Goal: Navigation & Orientation: Go to known website

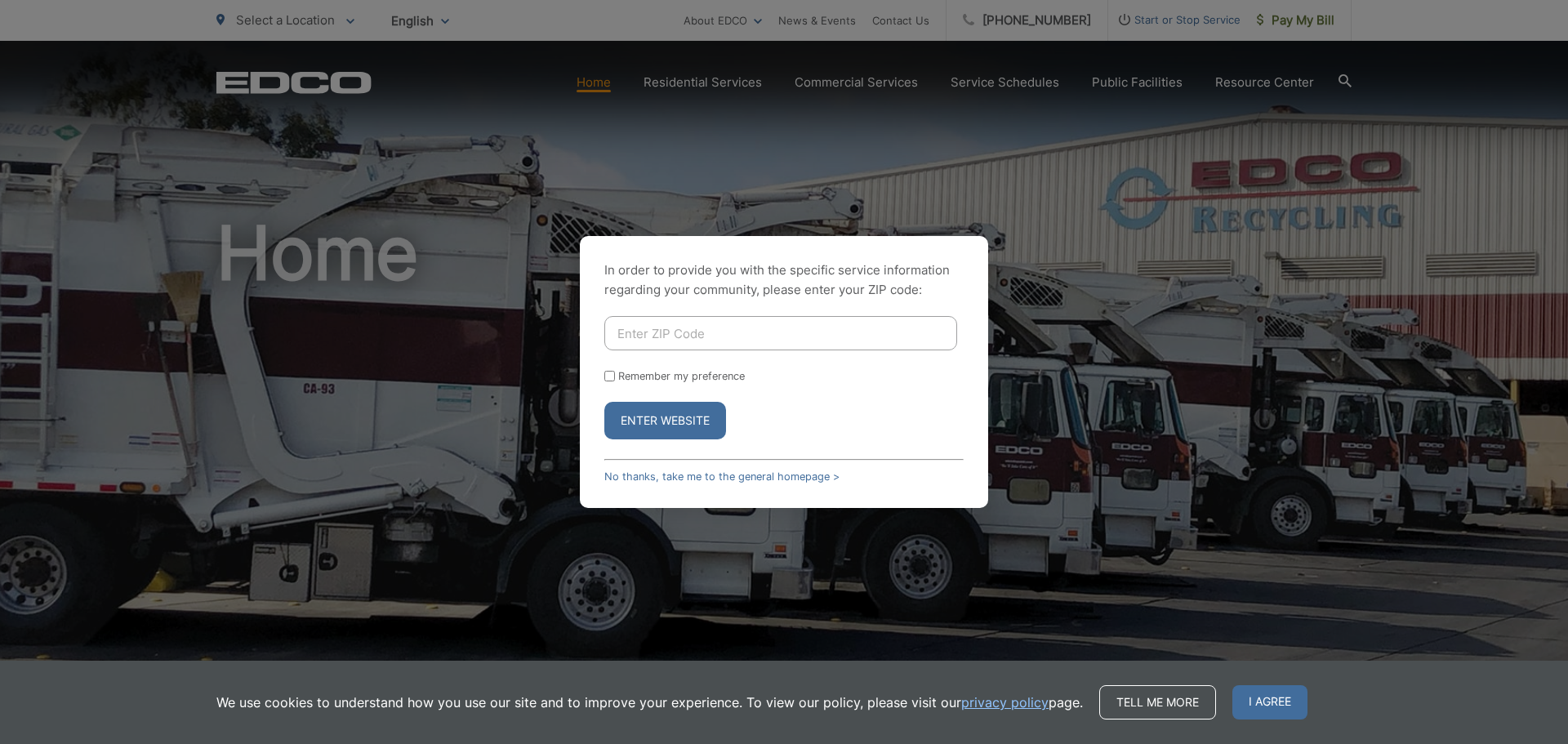
click at [1022, 332] on div "In order to provide you with the specific service information regarding your co…" at bounding box center [784, 372] width 1568 height 744
click at [1104, 375] on div "In order to provide you with the specific service information regarding your co…" at bounding box center [784, 372] width 1568 height 744
click at [680, 378] on label "Remember my preference" at bounding box center [681, 376] width 127 height 12
click at [615, 378] on input "Remember my preference" at bounding box center [609, 376] width 11 height 11
click at [680, 378] on label "Remember my preference" at bounding box center [681, 376] width 127 height 12
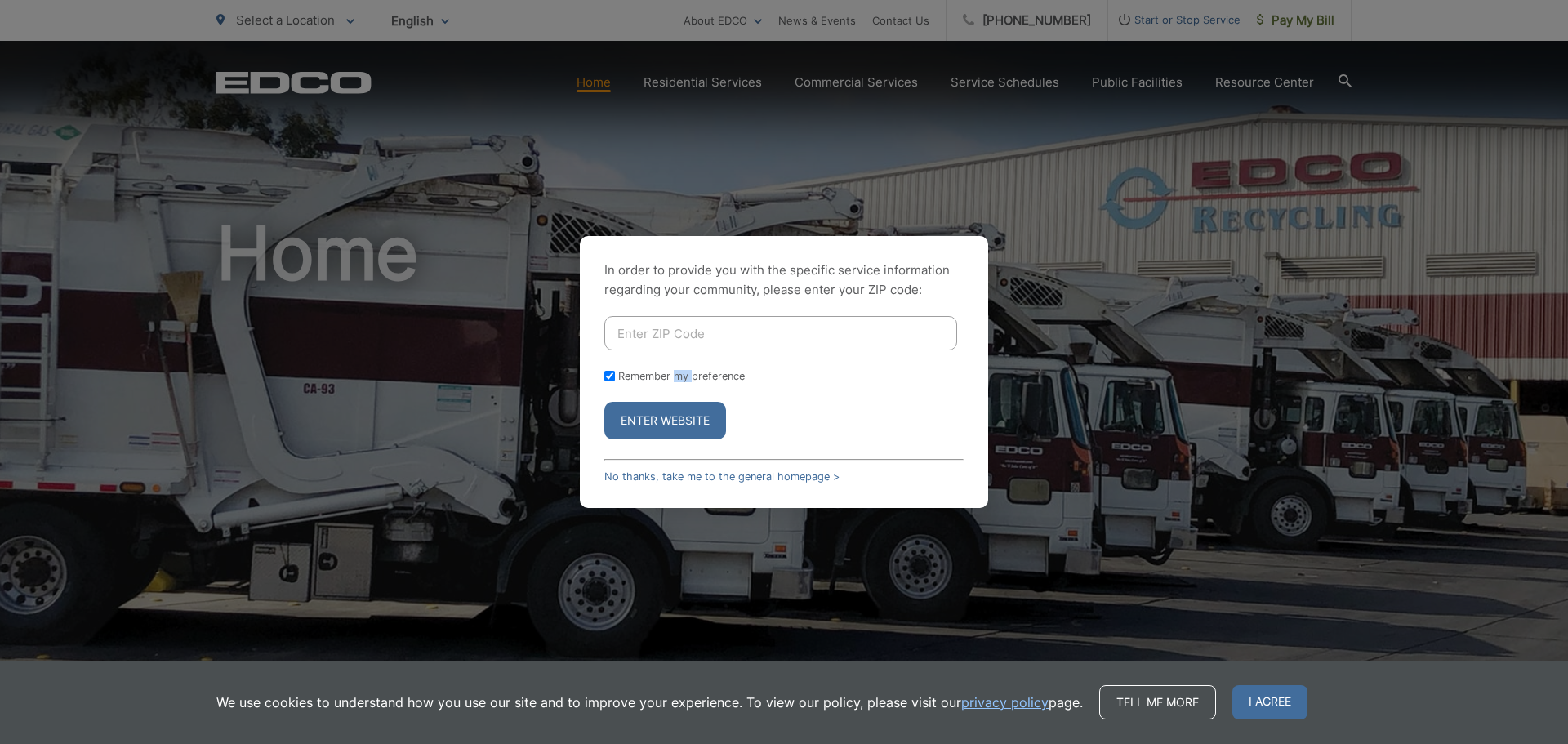
click at [615, 378] on input "Remember my preference" at bounding box center [609, 376] width 11 height 11
checkbox input "false"
click at [457, 372] on div "In order to provide you with the specific service information regarding your co…" at bounding box center [784, 372] width 1568 height 744
click at [702, 507] on div "In order to provide you with the specific service information regarding your co…" at bounding box center [784, 372] width 1568 height 744
click at [1293, 441] on div "In order to provide you with the specific service information regarding your co…" at bounding box center [784, 372] width 1568 height 744
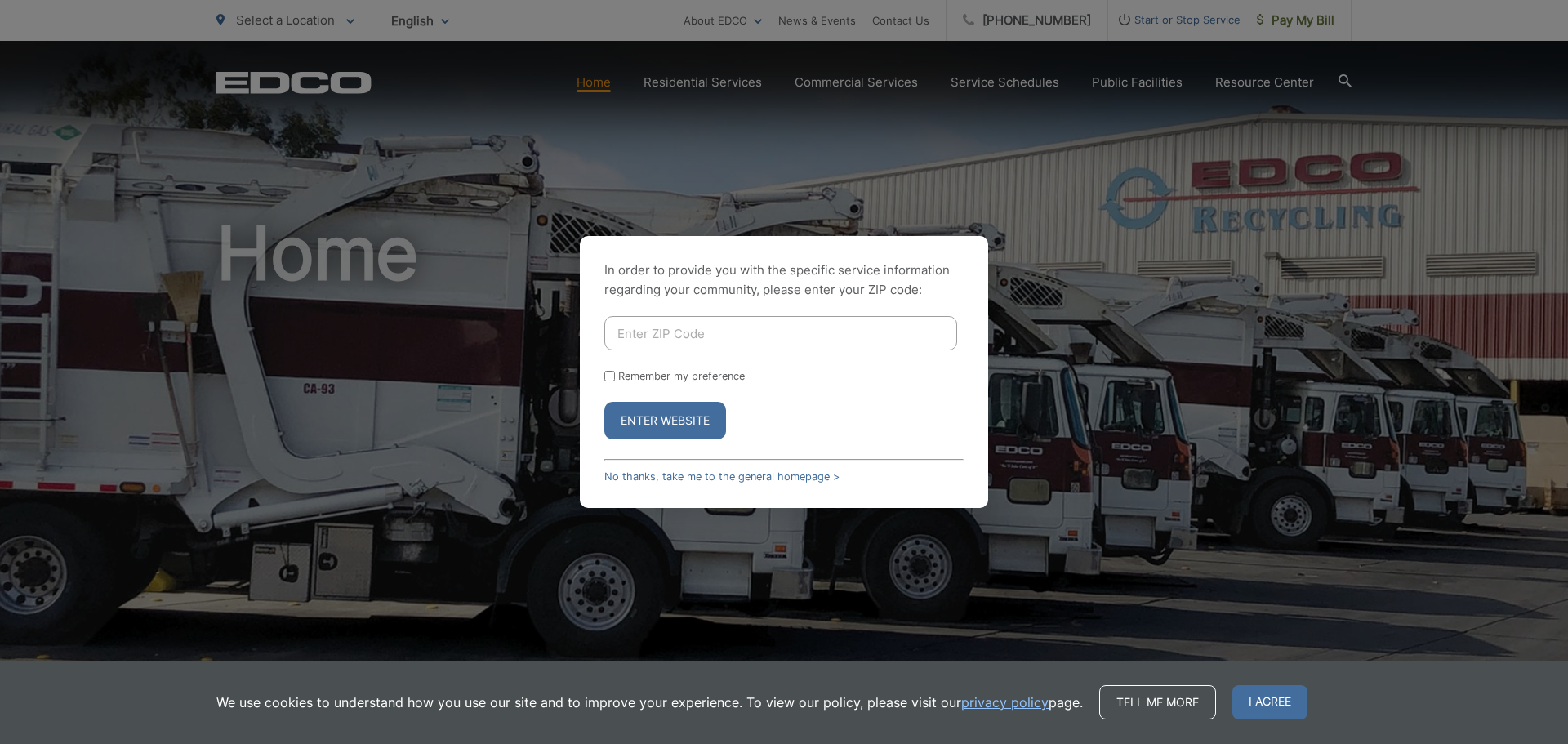
click at [939, 250] on div "In order to provide you with the specific service information regarding your co…" at bounding box center [784, 371] width 408 height 272
click at [620, 476] on link "No thanks, take me to the general homepage >" at bounding box center [722, 476] width 236 height 12
